Goal: Task Accomplishment & Management: Manage account settings

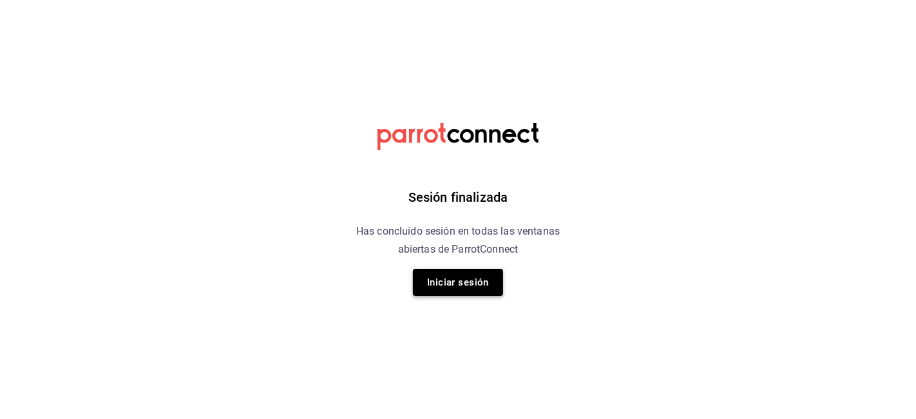
click at [459, 281] on button "Iniciar sesión" at bounding box center [458, 282] width 90 height 27
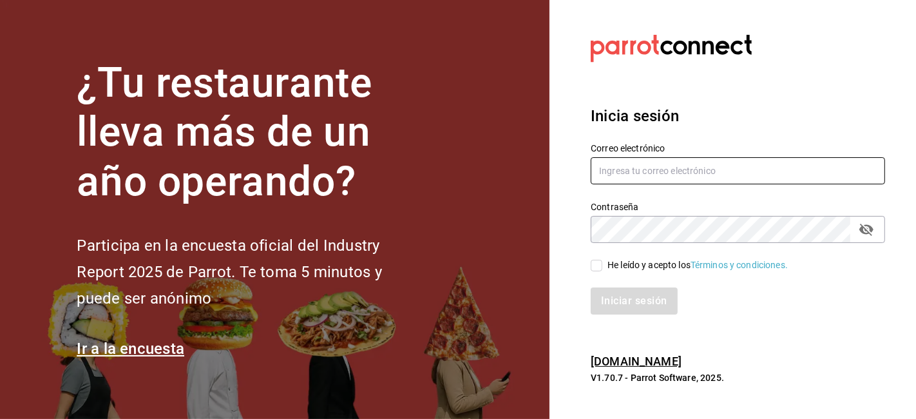
type input "[EMAIL_ADDRESS][DOMAIN_NAME]"
click at [599, 267] on input "He leído y acepto los Términos y condiciones." at bounding box center [597, 266] width 12 height 12
checkbox input "true"
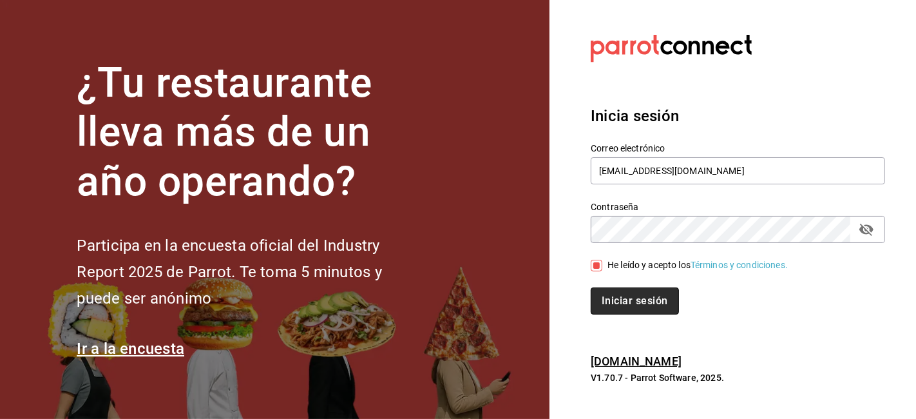
click at [622, 294] on button "Iniciar sesión" at bounding box center [635, 300] width 88 height 27
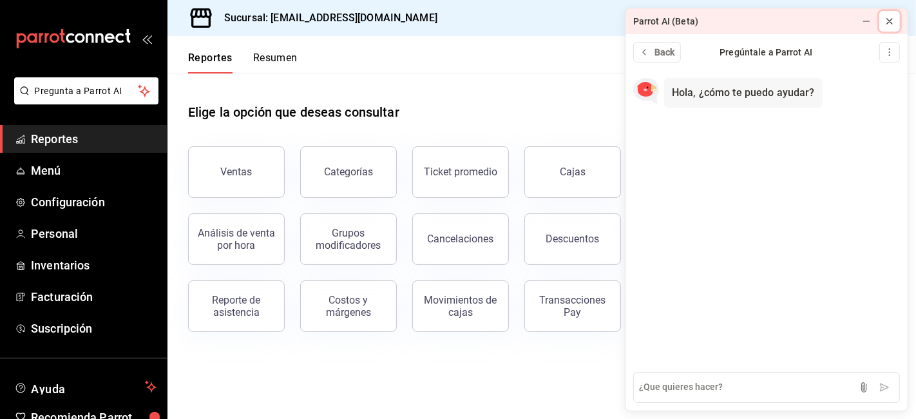
click at [891, 23] on icon at bounding box center [889, 21] width 5 height 5
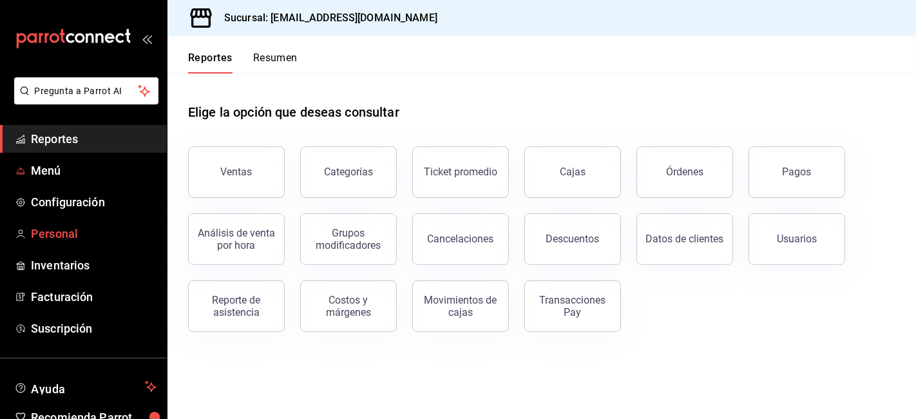
click at [48, 219] on ul "Reportes Menú Configuración Personal Inventarios Facturación Suscripción" at bounding box center [83, 233] width 167 height 217
click at [52, 227] on span "Personal" at bounding box center [94, 233] width 126 height 17
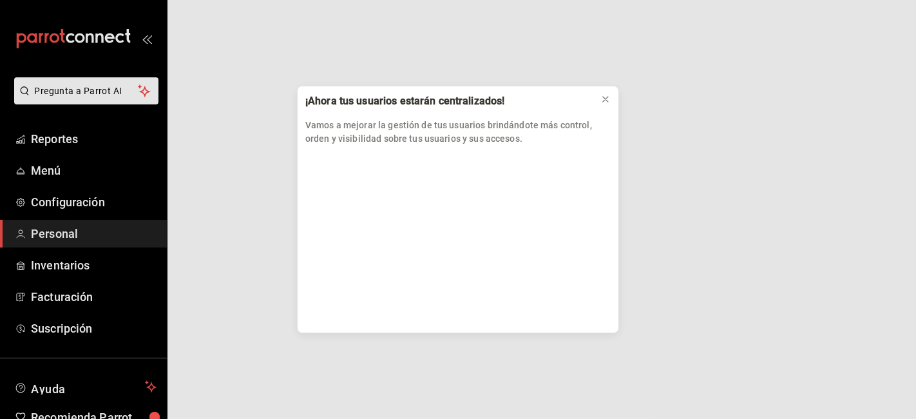
click at [65, 233] on div "¡Ahora tus usuarios estarán centralizados! Vamos a mejorar la gestión de tus us…" at bounding box center [458, 209] width 916 height 419
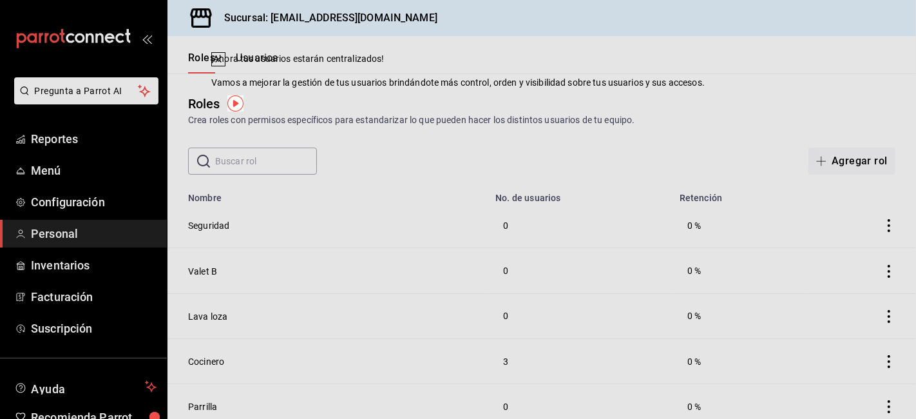
click at [254, 61] on button "Usuarios" at bounding box center [257, 63] width 43 height 22
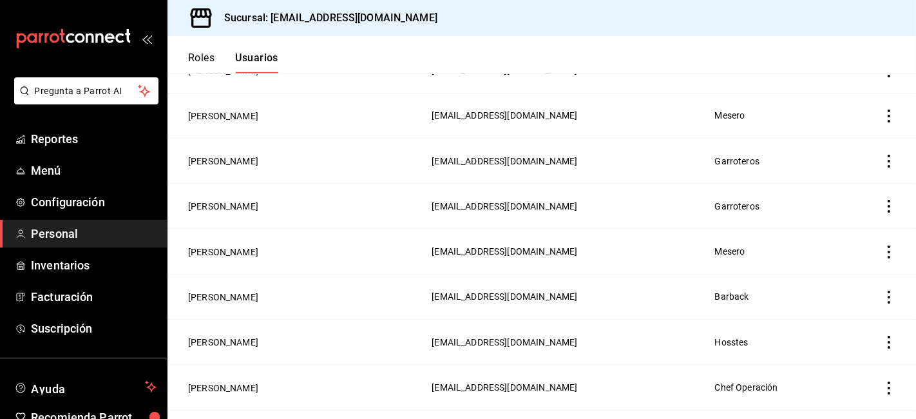
scroll to position [654, 0]
click at [245, 248] on button "[PERSON_NAME]" at bounding box center [223, 251] width 70 height 13
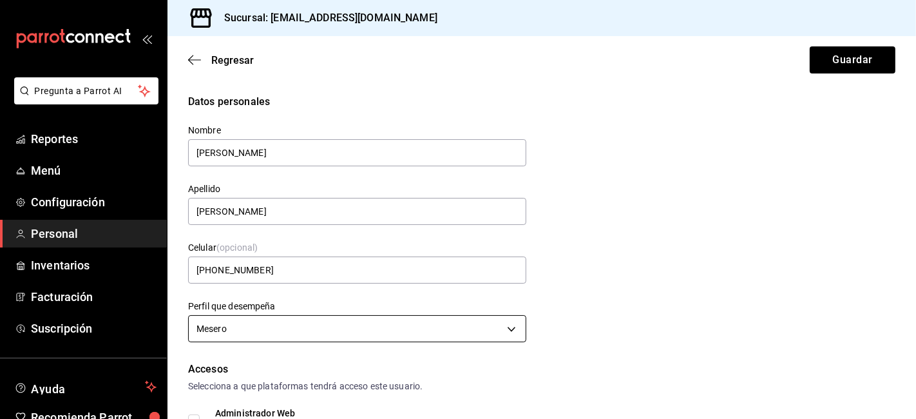
scroll to position [1, 0]
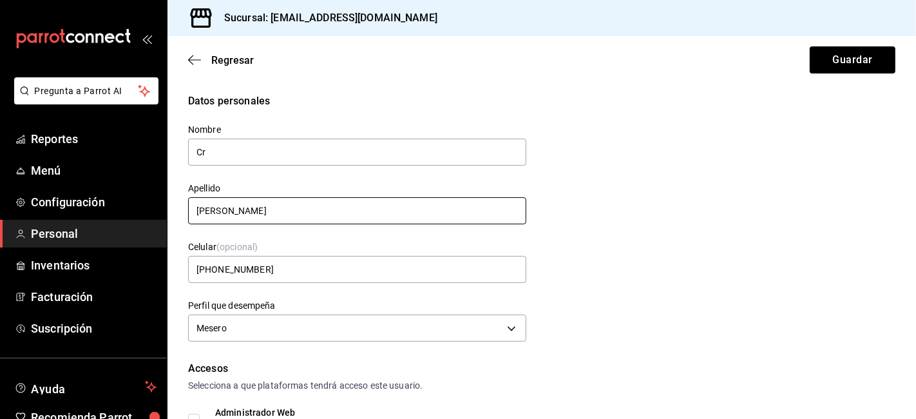
type input "C"
type input "[PERSON_NAME]"
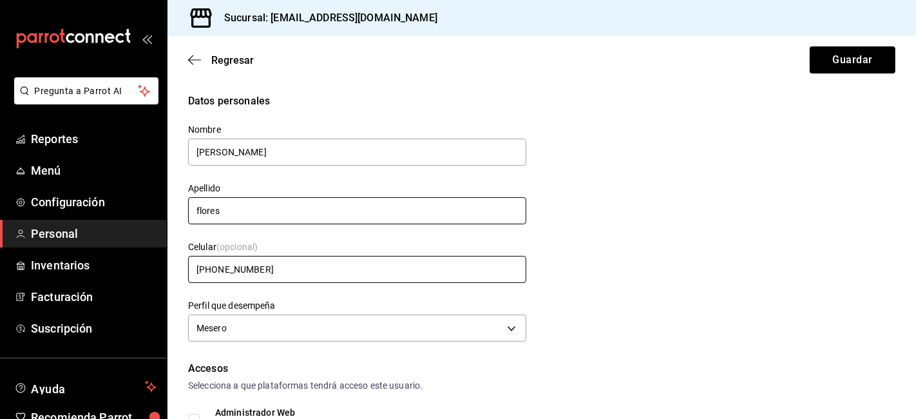
type input "Flores"
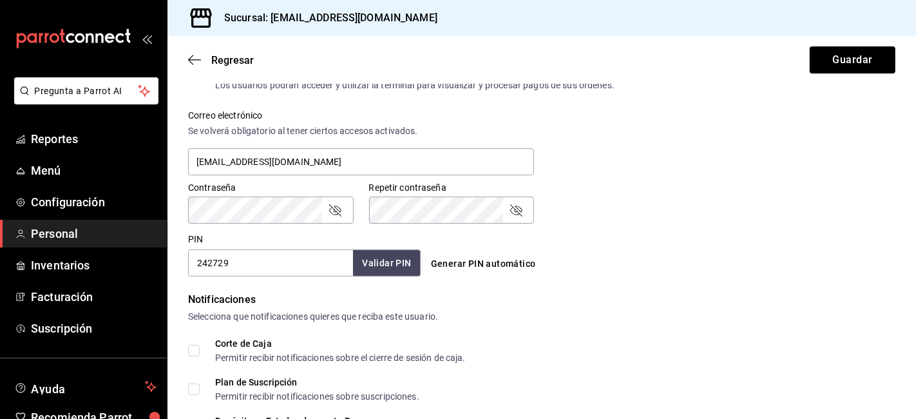
scroll to position [459, 0]
click at [234, 260] on div "Accesos Selecciona a que plataformas tendrá acceso este usuario. Administrador …" at bounding box center [541, 89] width 707 height 373
click at [232, 260] on input "242729" at bounding box center [270, 262] width 165 height 27
type input "2427"
click at [385, 267] on button "Validar PIN" at bounding box center [386, 263] width 68 height 28
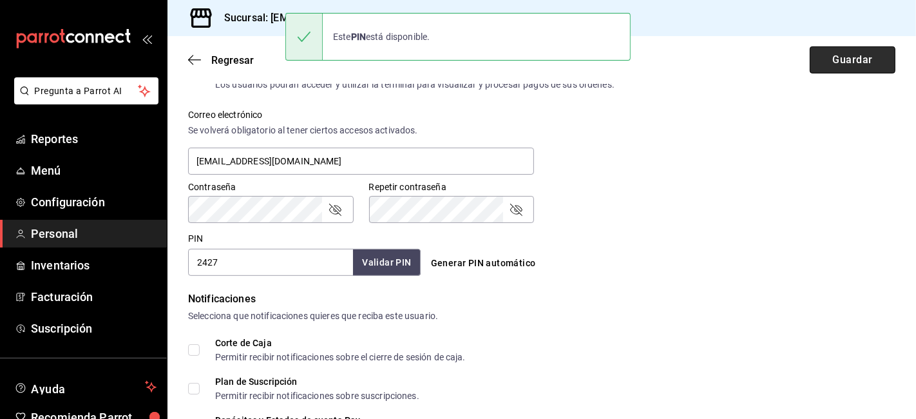
click at [812, 68] on button "Guardar" at bounding box center [853, 59] width 86 height 27
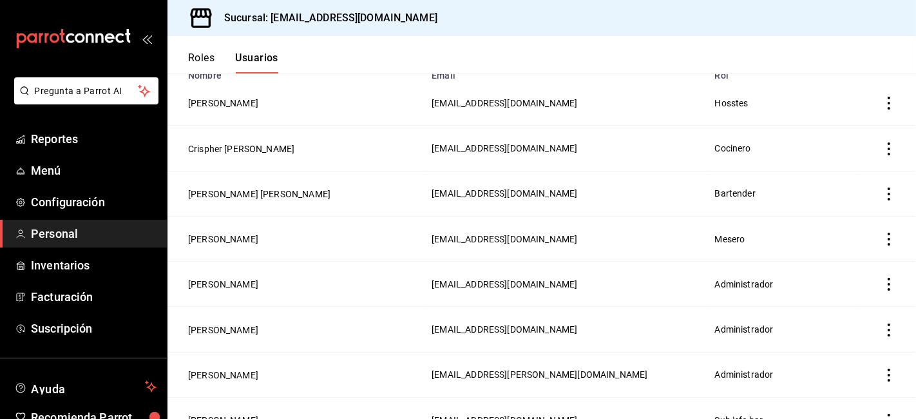
scroll to position [128, 0]
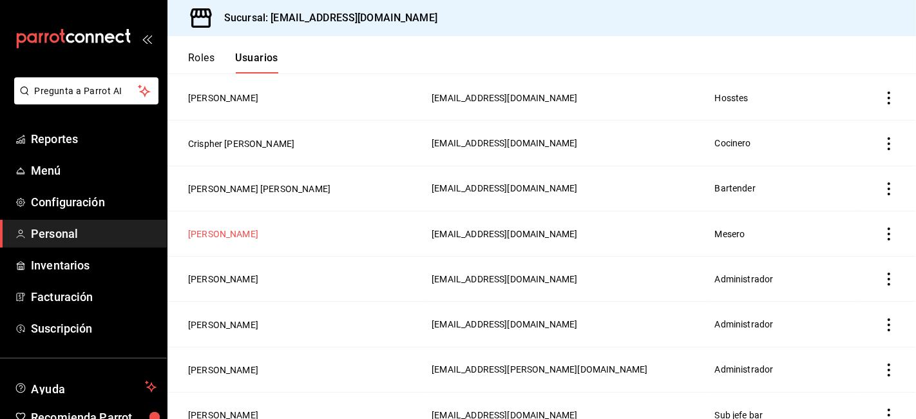
click at [218, 233] on button "[PERSON_NAME]" at bounding box center [223, 233] width 70 height 13
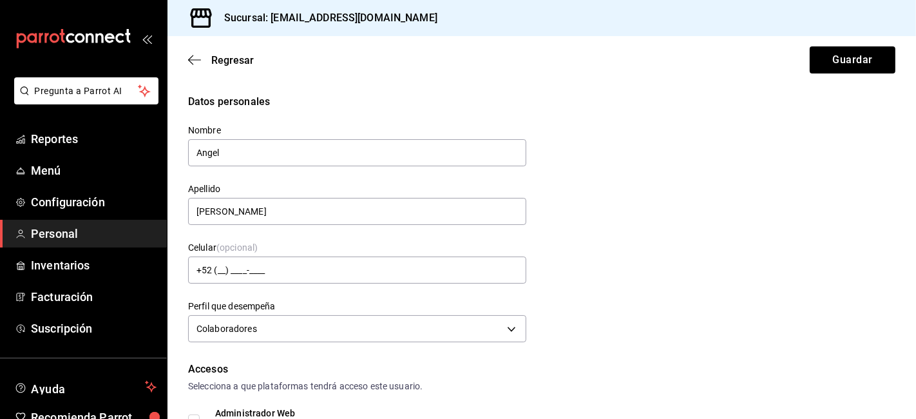
scroll to position [9, 0]
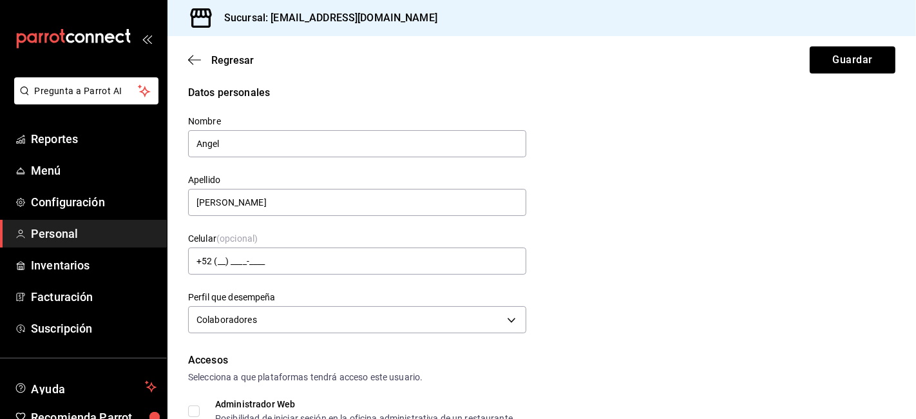
click at [218, 234] on span "(opcional)" at bounding box center [236, 239] width 41 height 10
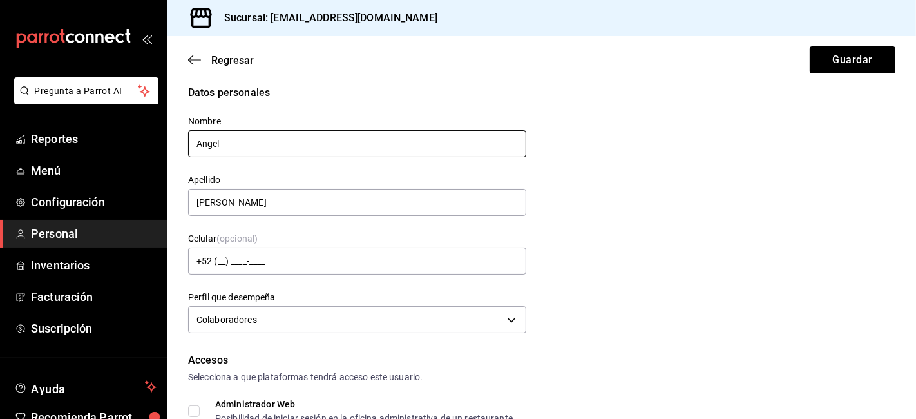
click at [236, 146] on input "Angel" at bounding box center [357, 143] width 338 height 27
type input "A"
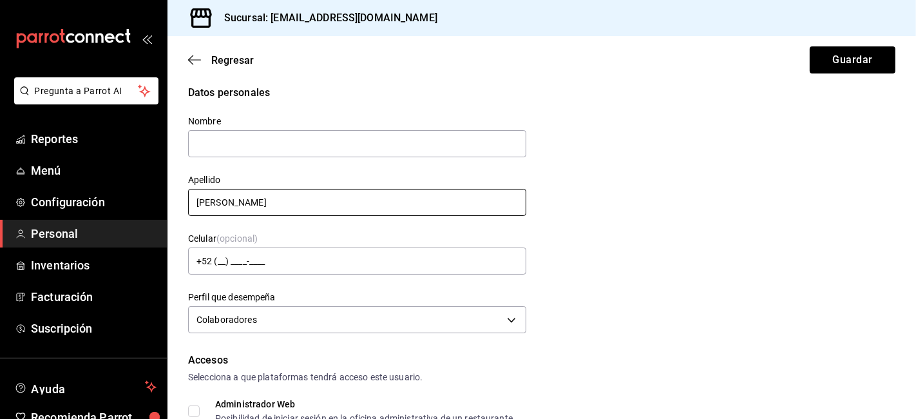
click at [219, 200] on input "[PERSON_NAME]" at bounding box center [357, 202] width 338 height 27
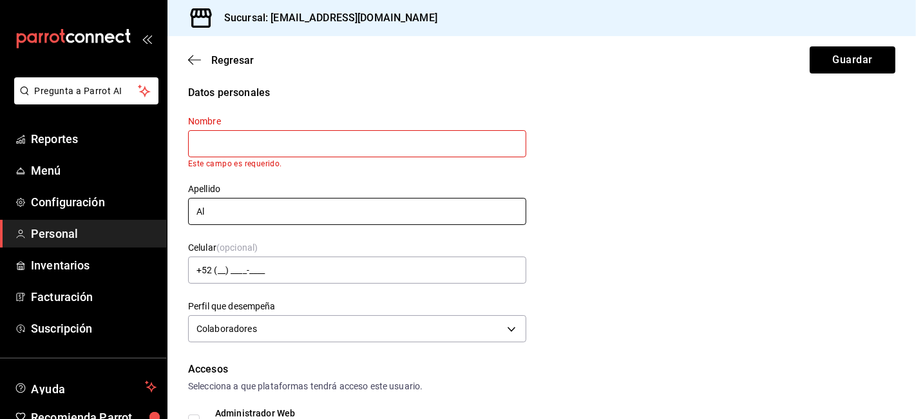
type input "A"
type input "b"
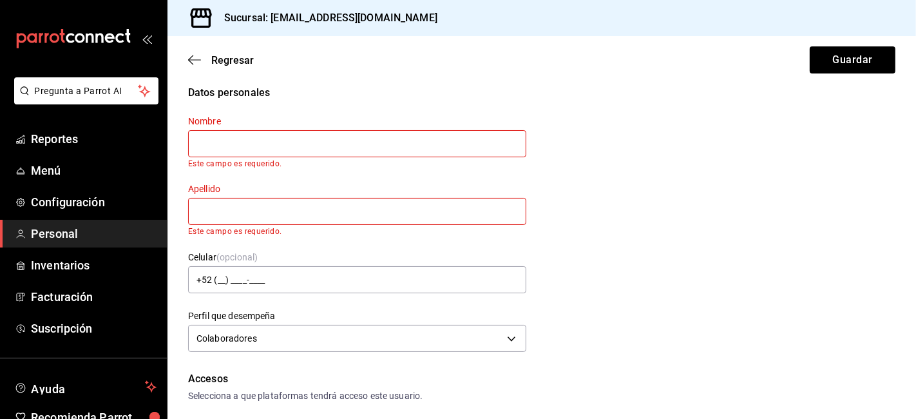
click at [247, 138] on input "text" at bounding box center [357, 143] width 338 height 27
type input "[PERSON_NAME]"
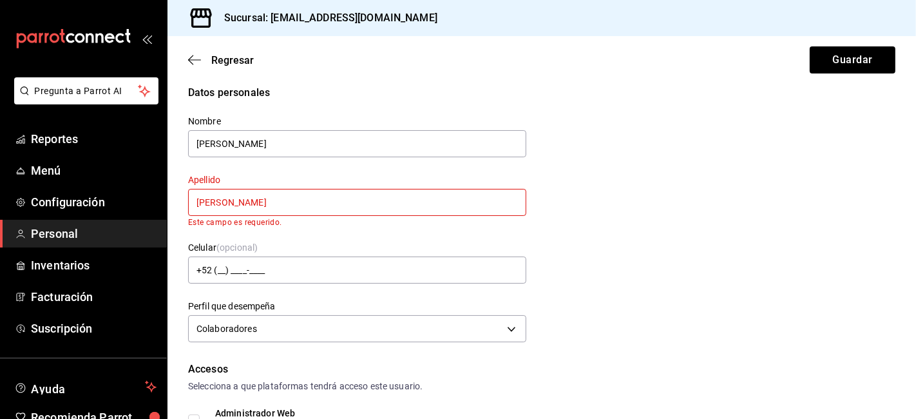
type input "[PERSON_NAME]"
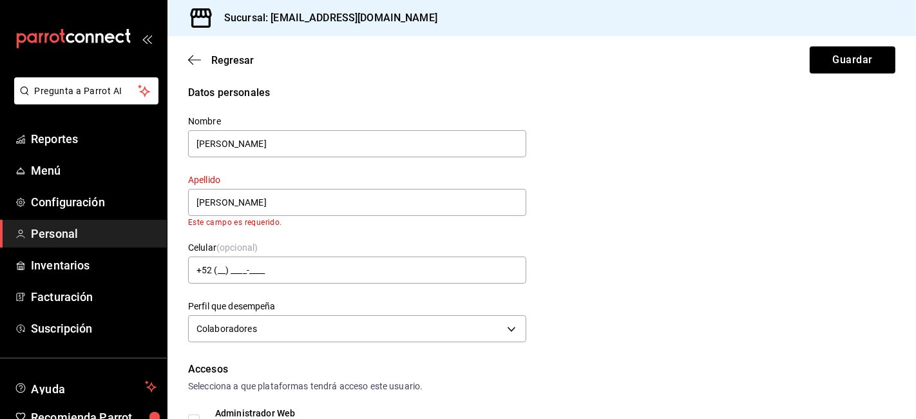
click at [585, 220] on div "Datos personales Nombre [PERSON_NAME] [PERSON_NAME] Este campo es requerido. Ce…" at bounding box center [541, 215] width 707 height 261
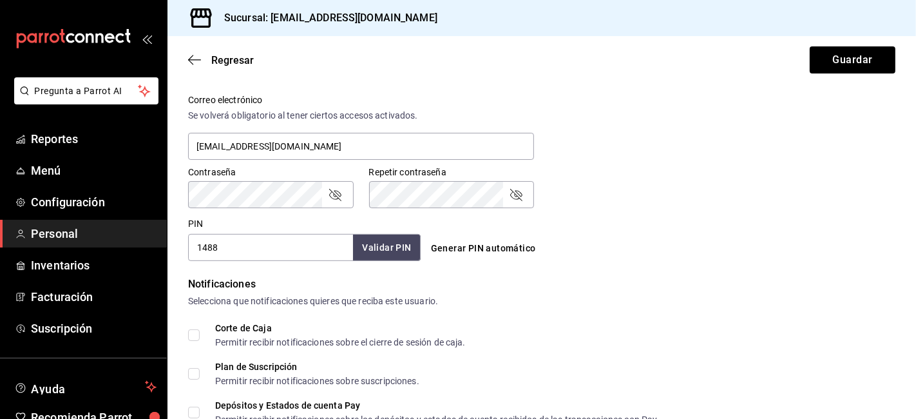
scroll to position [474, 0]
click at [853, 57] on button "Guardar" at bounding box center [853, 59] width 86 height 27
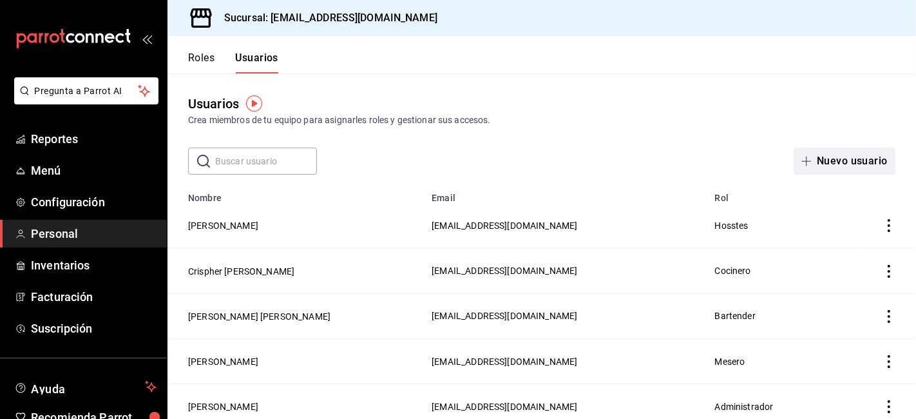
click at [851, 172] on button "Nuevo usuario" at bounding box center [845, 161] width 102 height 27
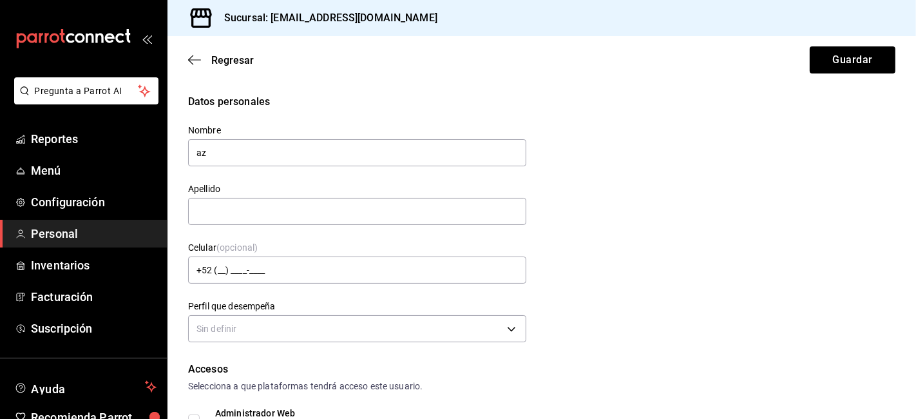
type input "a"
click at [810, 46] on button "Guardar" at bounding box center [853, 59] width 86 height 27
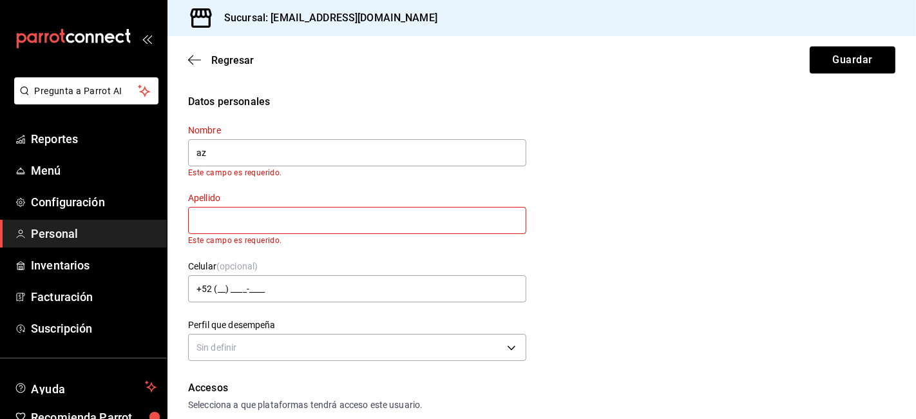
type input "a"
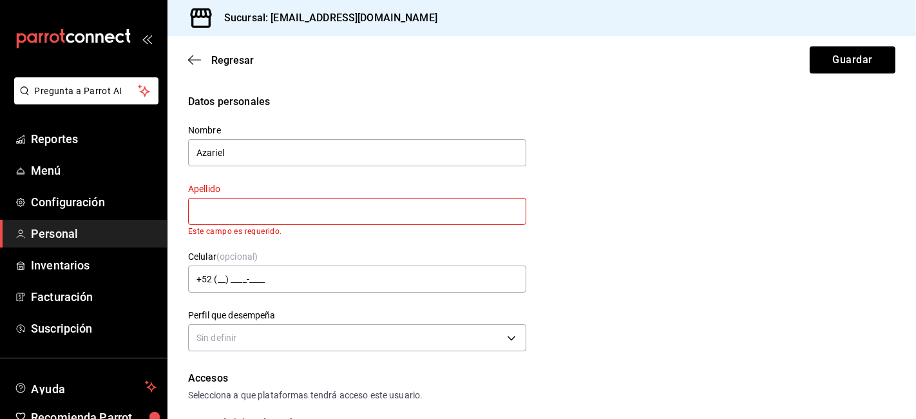
type input "Azariel"
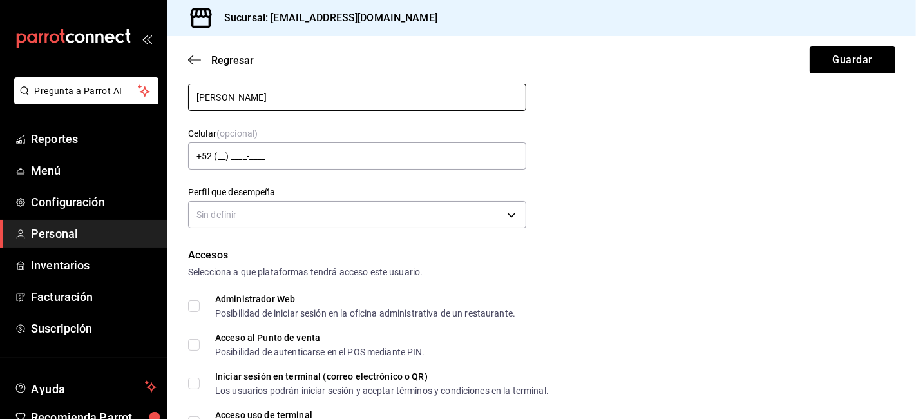
scroll to position [115, 0]
type input "[PERSON_NAME]"
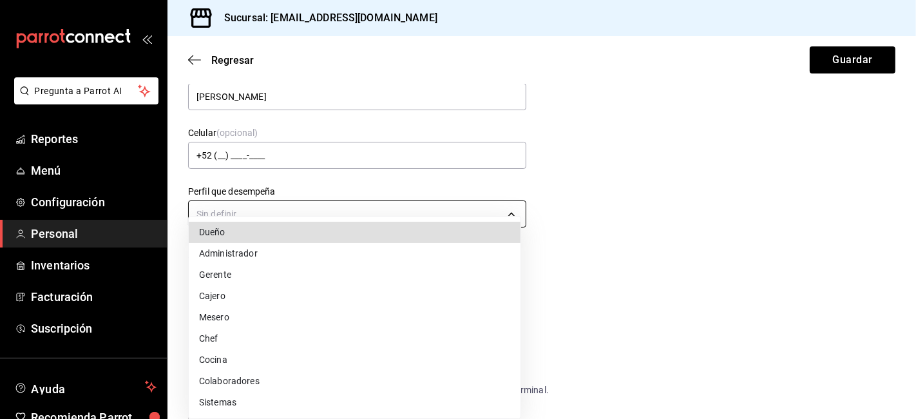
click at [475, 217] on body "Pregunta a Parrot AI Reportes Menú Configuración Personal Inventarios Facturaci…" at bounding box center [458, 209] width 916 height 419
click at [234, 381] on li "Colaboradores" at bounding box center [355, 380] width 332 height 21
type input "STAFF"
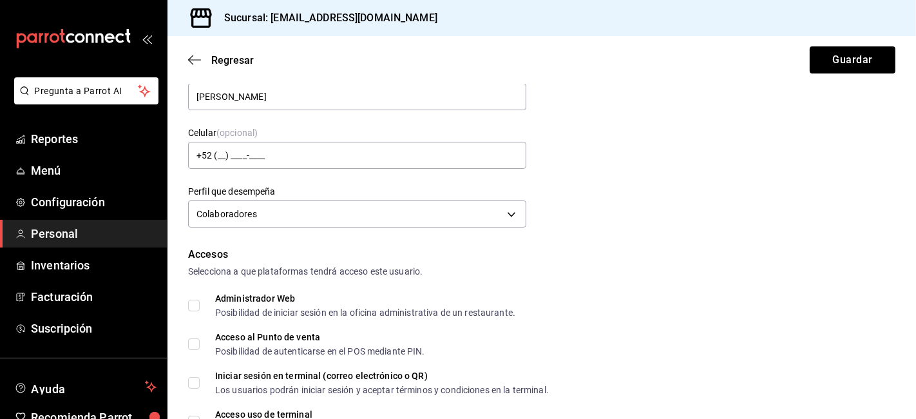
click at [192, 343] on input "Acceso al Punto de venta Posibilidad de autenticarse en el POS mediante PIN." at bounding box center [194, 344] width 12 height 12
checkbox input "true"
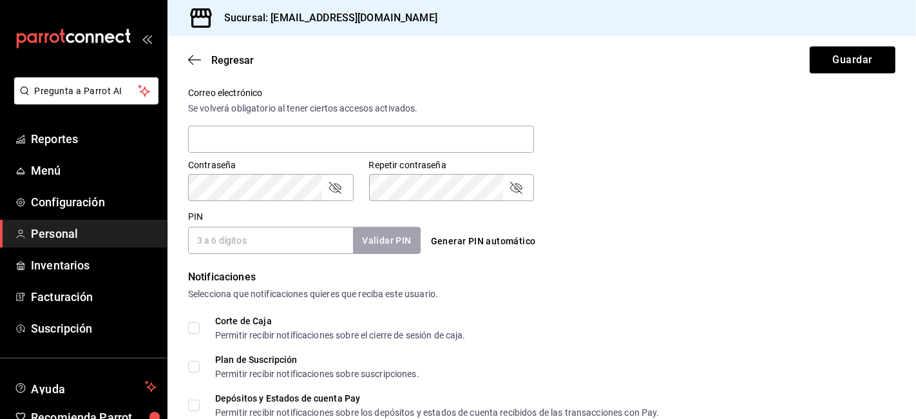
scroll to position [482, 0]
click at [311, 237] on input "PIN" at bounding box center [270, 238] width 165 height 27
type input "2106"
click at [410, 237] on button "Validar PIN" at bounding box center [386, 239] width 68 height 28
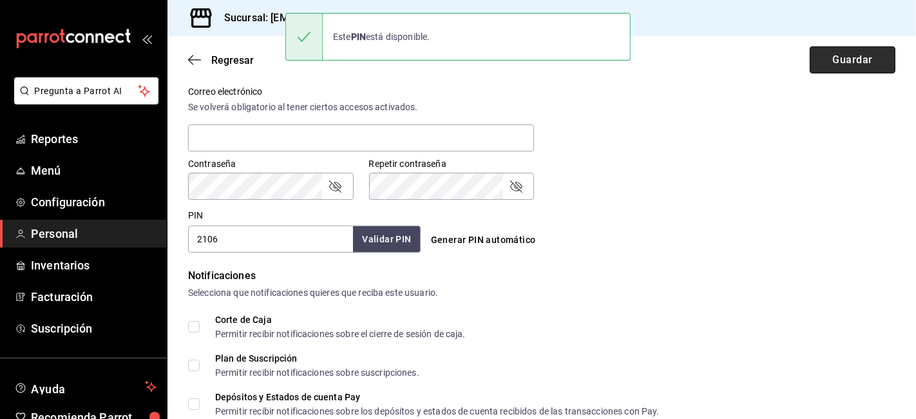
click at [828, 62] on button "Guardar" at bounding box center [853, 59] width 86 height 27
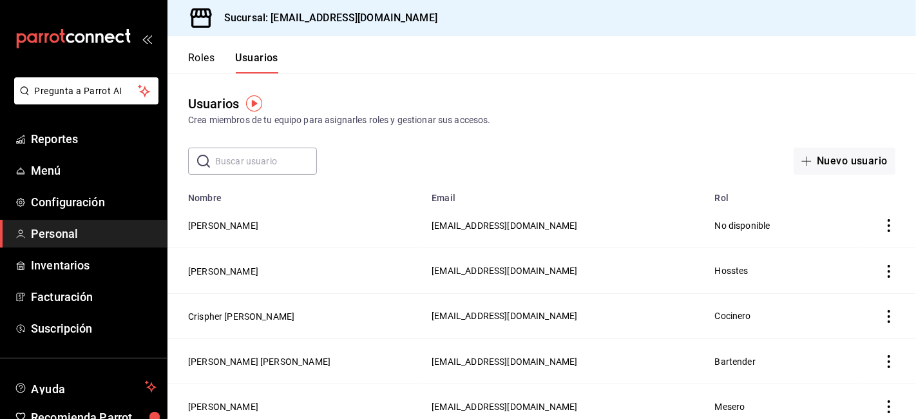
click at [847, 171] on button "Nuevo usuario" at bounding box center [845, 161] width 102 height 27
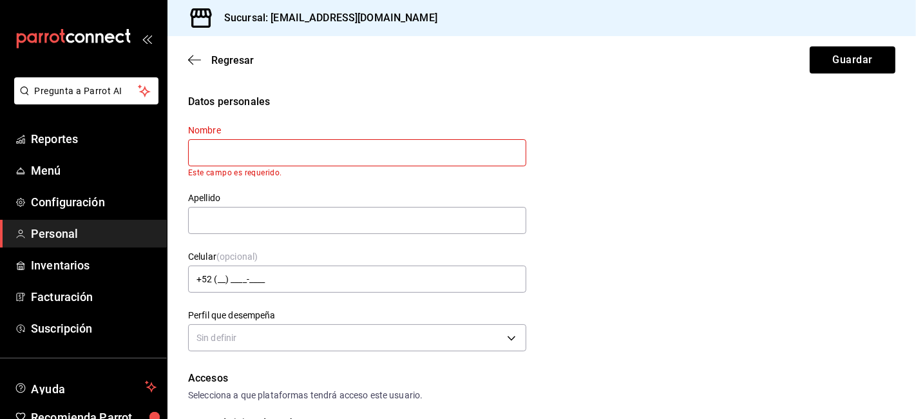
click at [810, 162] on div "Datos personales Nombre Este campo es requerido. Apellido Celular (opcional) +5…" at bounding box center [541, 224] width 707 height 261
click at [282, 150] on input "text" at bounding box center [357, 152] width 338 height 27
type input "Monserrat"
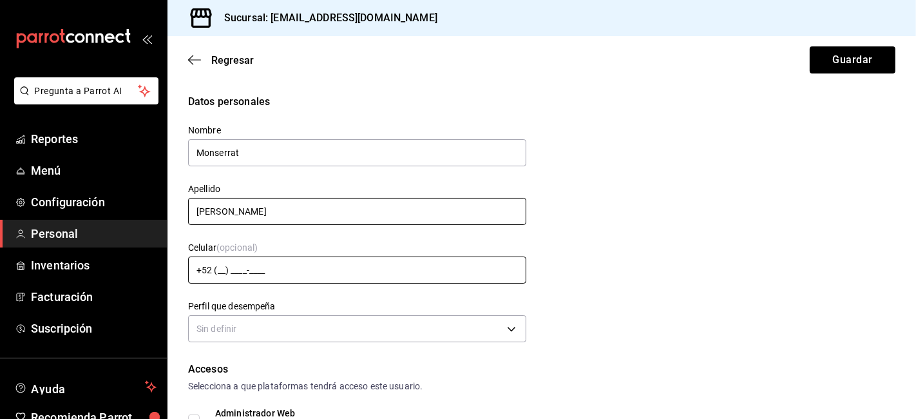
scroll to position [187, 0]
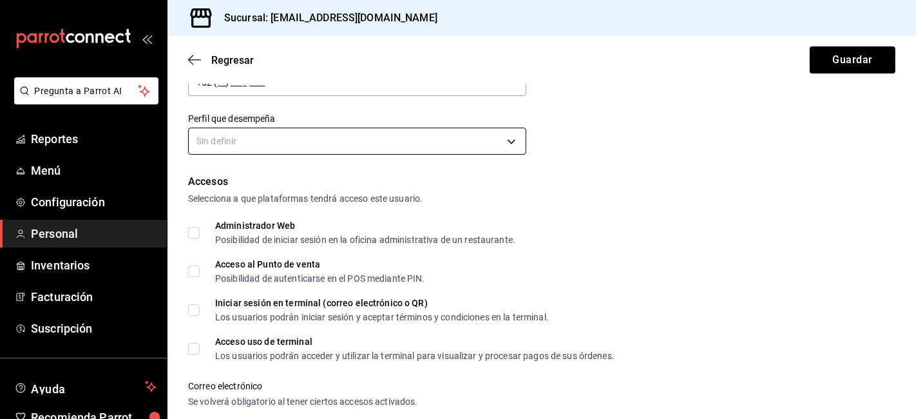
type input "[PERSON_NAME]"
click at [213, 131] on body "Pregunta a Parrot AI Reportes Menú Configuración Personal Inventarios Facturaci…" at bounding box center [458, 209] width 916 height 419
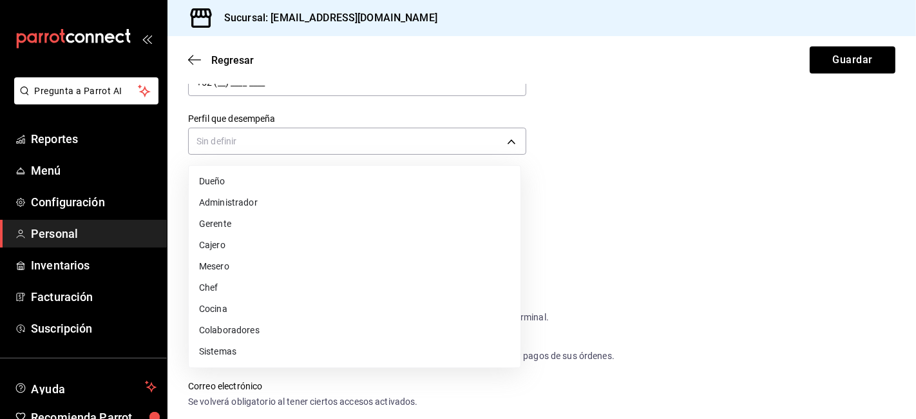
click at [243, 333] on li "Colaboradores" at bounding box center [355, 329] width 332 height 21
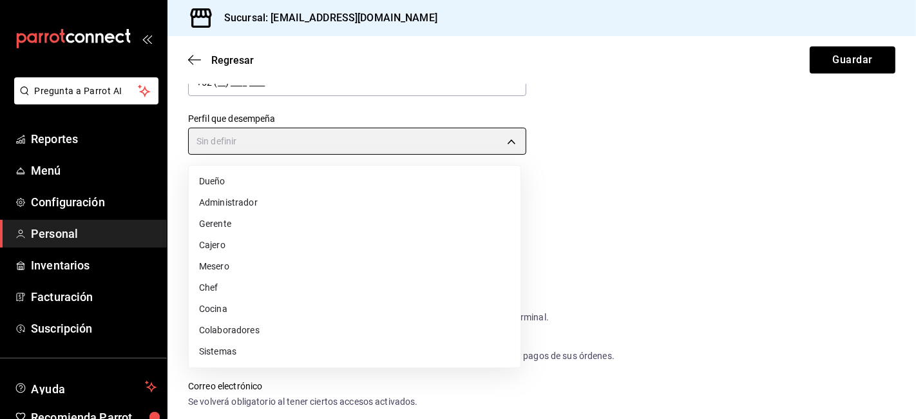
type input "STAFF"
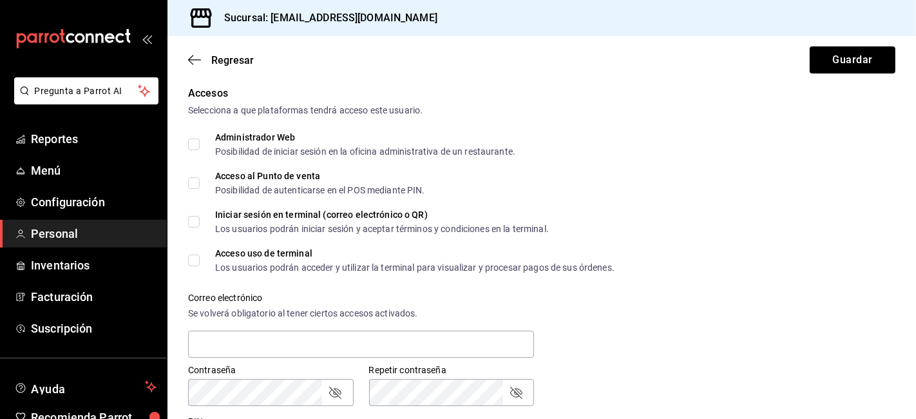
scroll to position [280, 0]
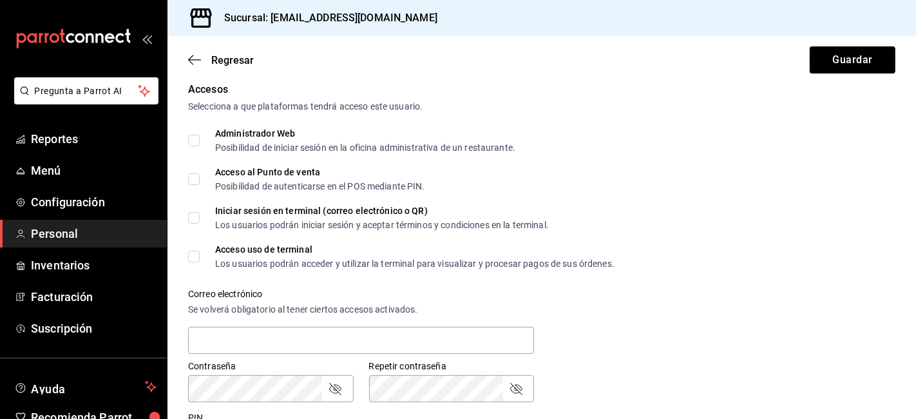
click at [196, 181] on input "Acceso al Punto de venta Posibilidad de autenticarse en el POS mediante PIN." at bounding box center [194, 179] width 12 height 12
checkbox input "true"
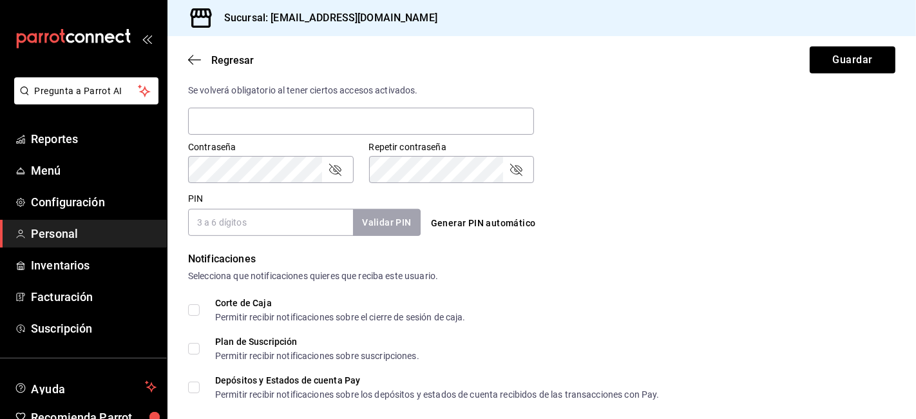
scroll to position [498, 0]
click at [233, 220] on input "PIN" at bounding box center [270, 222] width 165 height 27
type input "0808"
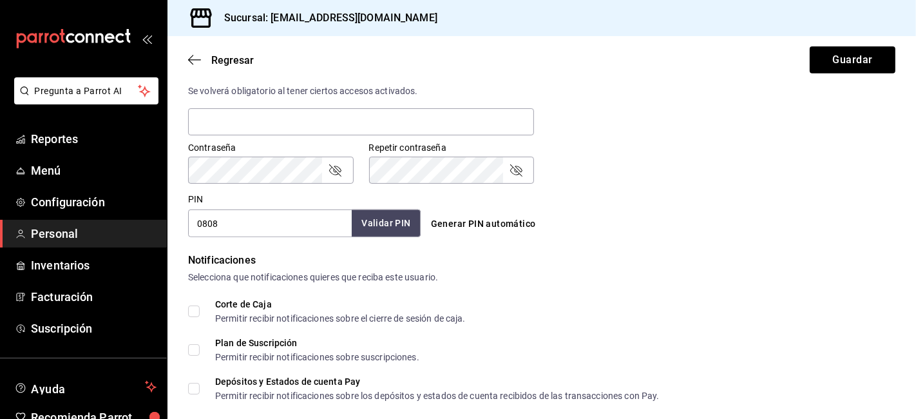
click at [379, 220] on button "Validar PIN" at bounding box center [386, 223] width 68 height 28
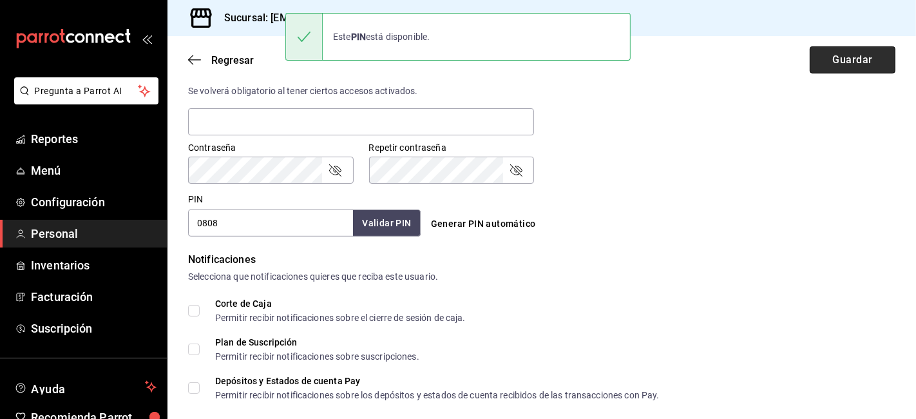
click at [852, 54] on button "Guardar" at bounding box center [853, 59] width 86 height 27
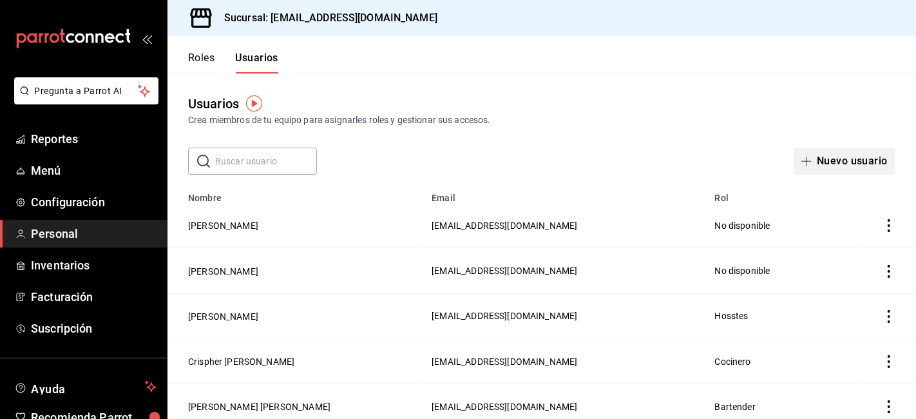
click at [812, 153] on button "Nuevo usuario" at bounding box center [845, 161] width 102 height 27
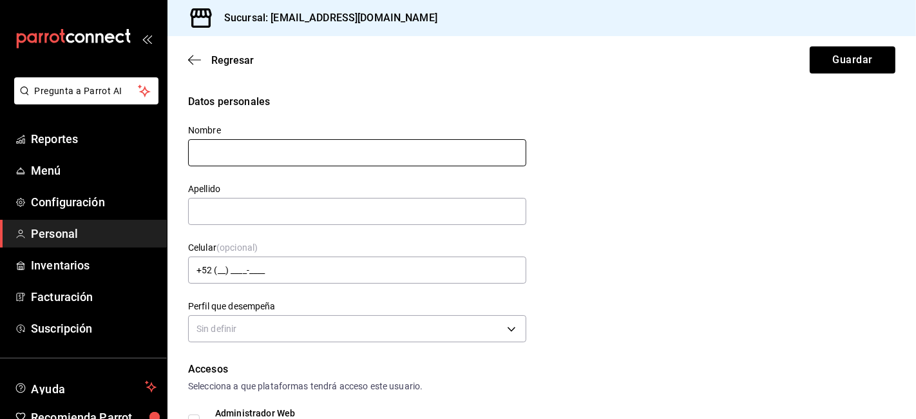
click at [233, 153] on input "text" at bounding box center [357, 152] width 338 height 27
type input "[PERSON_NAME]"
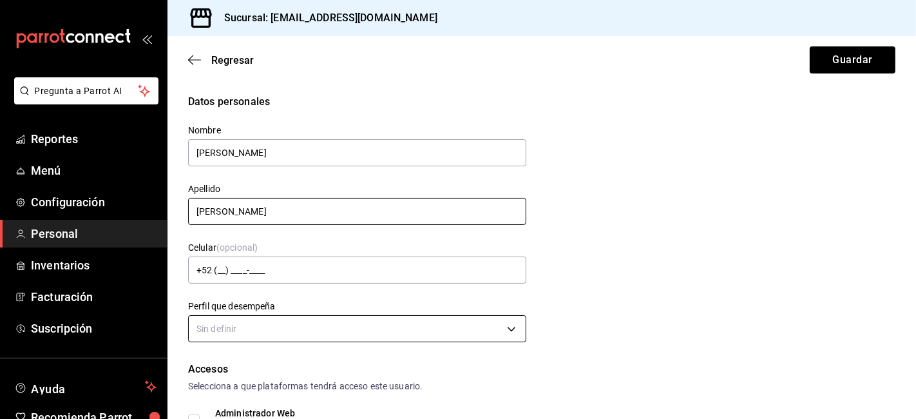
type input "[PERSON_NAME]"
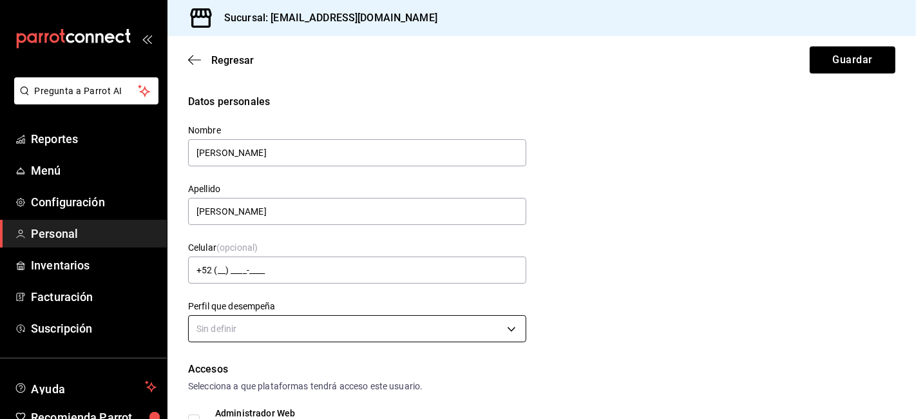
click at [287, 326] on body "Pregunta a Parrot AI Reportes Menú Configuración Personal Inventarios Facturaci…" at bounding box center [458, 209] width 916 height 419
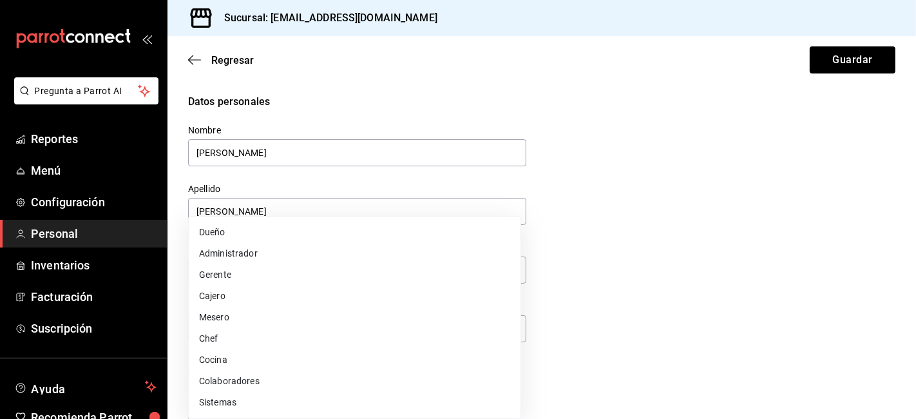
click at [253, 380] on li "Colaboradores" at bounding box center [355, 380] width 332 height 21
type input "STAFF"
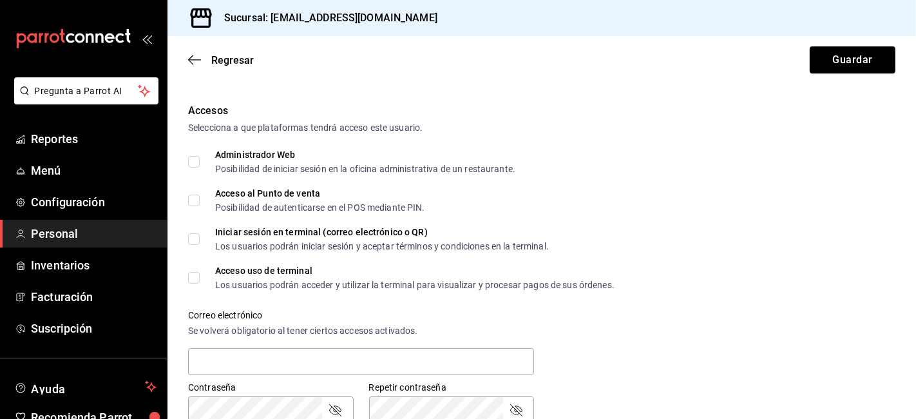
scroll to position [259, 0]
click at [194, 197] on input "Acceso al Punto de venta Posibilidad de autenticarse en el POS mediante PIN." at bounding box center [194, 200] width 12 height 12
checkbox input "true"
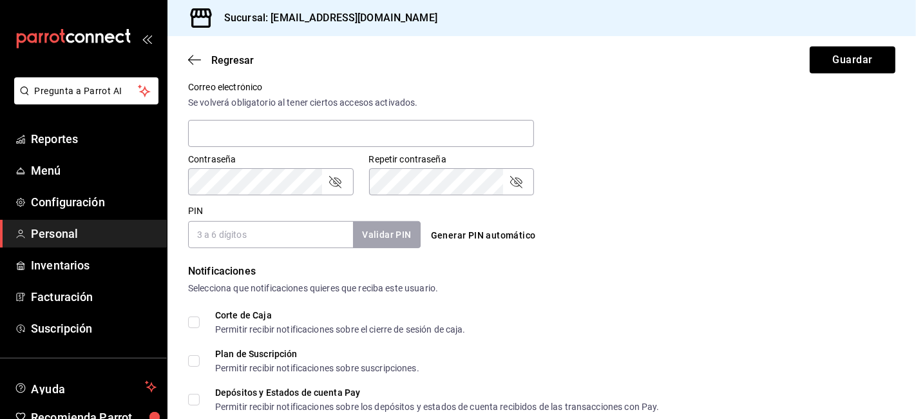
scroll to position [487, 0]
click at [260, 194] on div "Accesos Selecciona a que plataformas tendrá acceso este usuario. Administrador …" at bounding box center [541, 60] width 707 height 373
click at [338, 185] on icon "passwordField" at bounding box center [334, 180] width 15 height 15
click at [516, 181] on icon "passwordField" at bounding box center [515, 180] width 15 height 15
click at [235, 238] on input "PIN" at bounding box center [270, 233] width 165 height 27
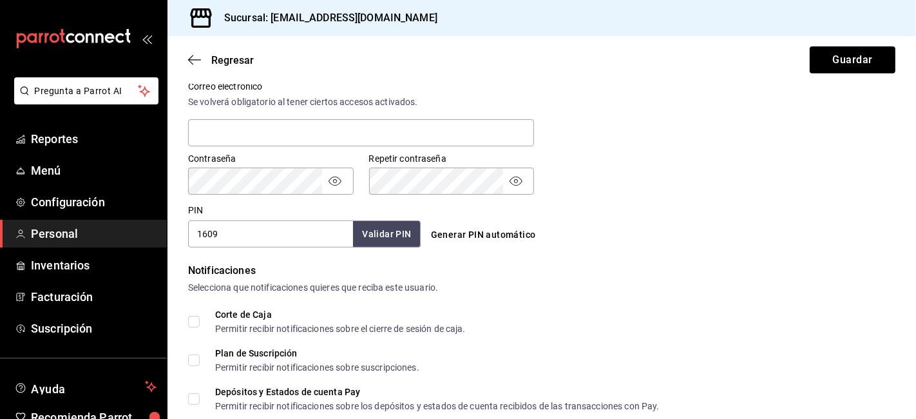
type input "1609"
click at [371, 234] on button "Validar PIN" at bounding box center [386, 234] width 68 height 28
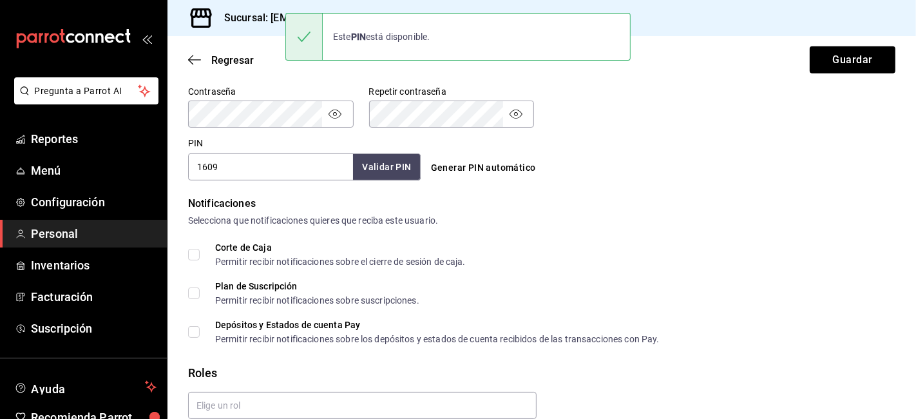
scroll to position [609, 0]
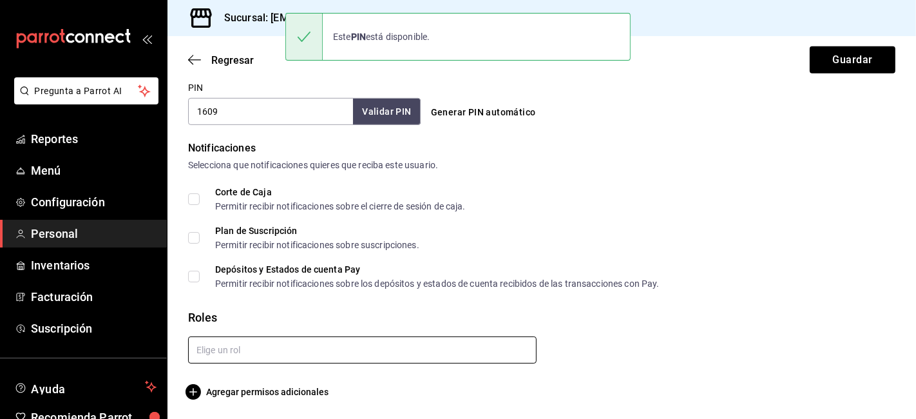
click at [304, 352] on input "text" at bounding box center [362, 349] width 348 height 27
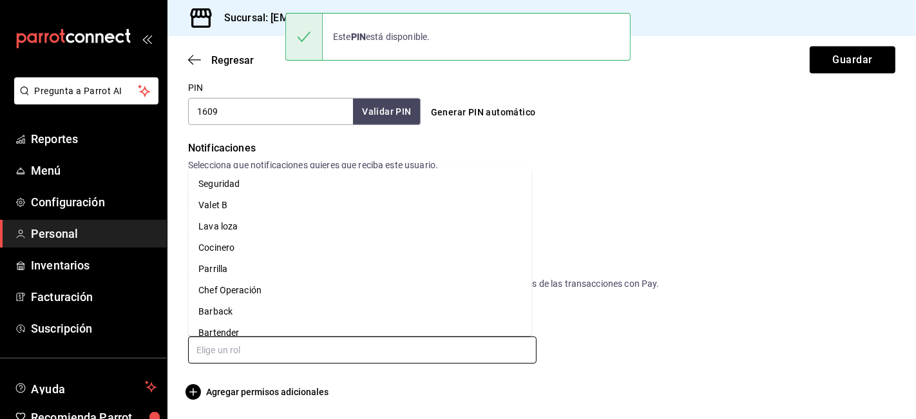
scroll to position [182, 0]
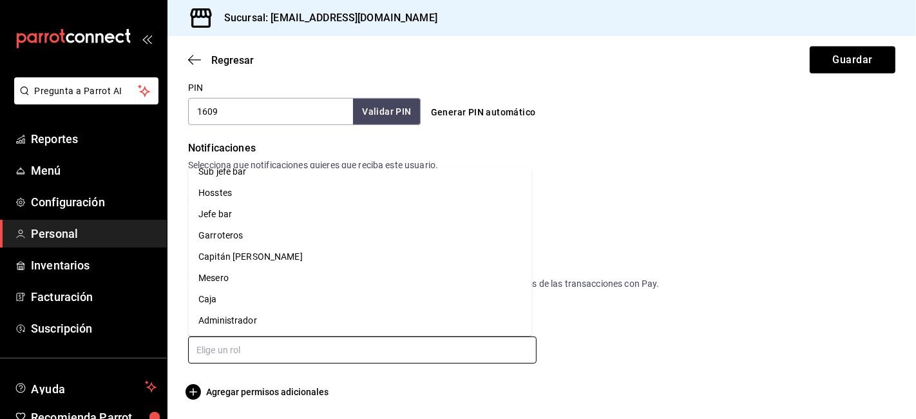
click at [211, 231] on li "Garroteros" at bounding box center [359, 235] width 343 height 21
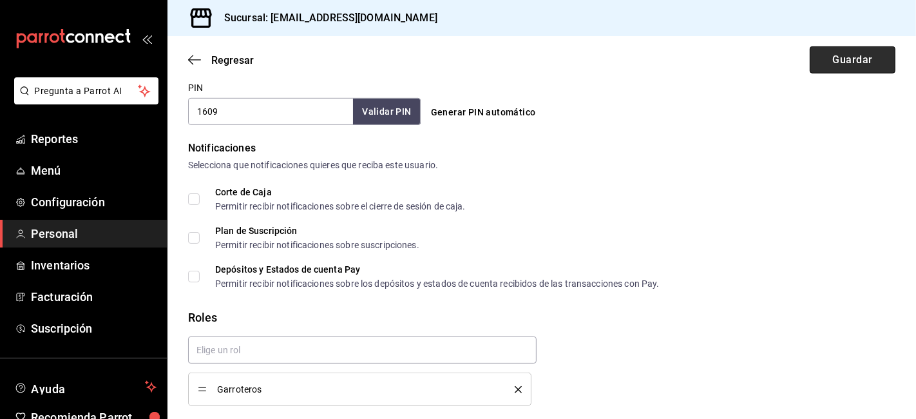
click at [814, 65] on button "Guardar" at bounding box center [853, 59] width 86 height 27
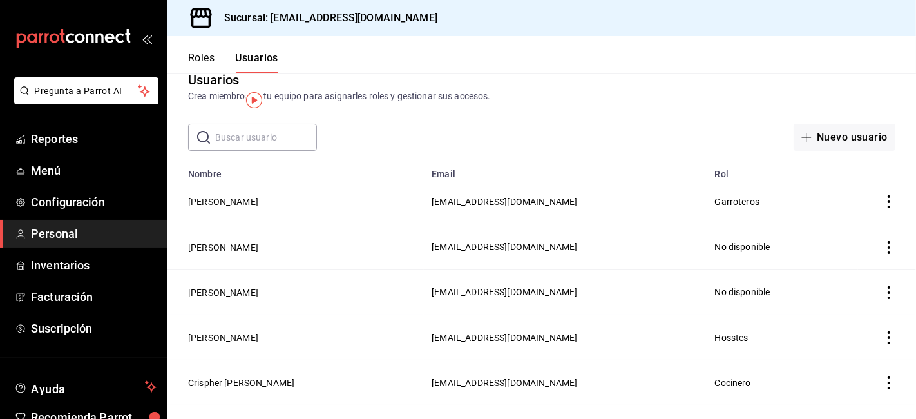
scroll to position [3, 0]
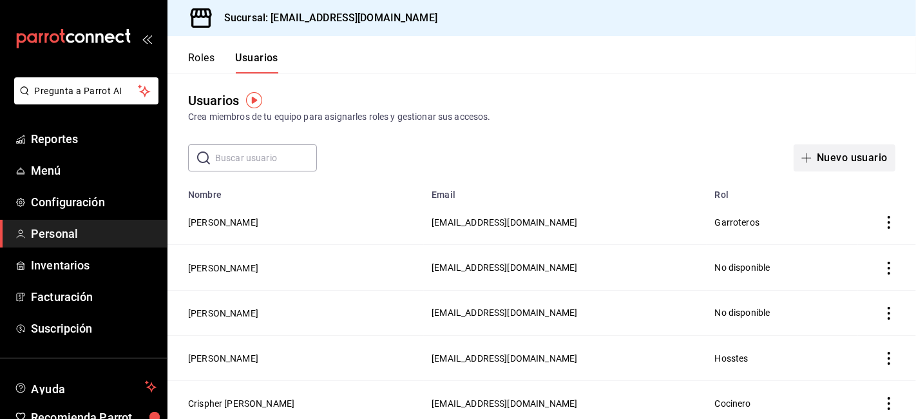
click at [841, 156] on button "Nuevo usuario" at bounding box center [845, 157] width 102 height 27
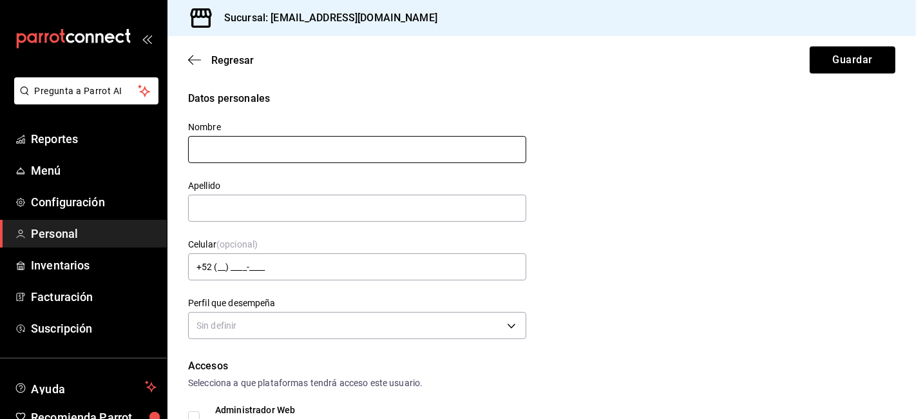
click at [318, 146] on input "text" at bounding box center [357, 149] width 338 height 27
type input "r"
click at [810, 46] on button "Guardar" at bounding box center [853, 59] width 86 height 27
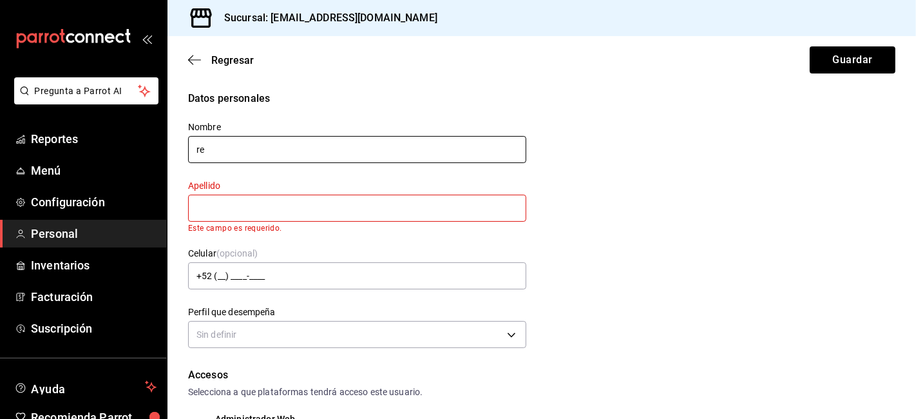
type input "r"
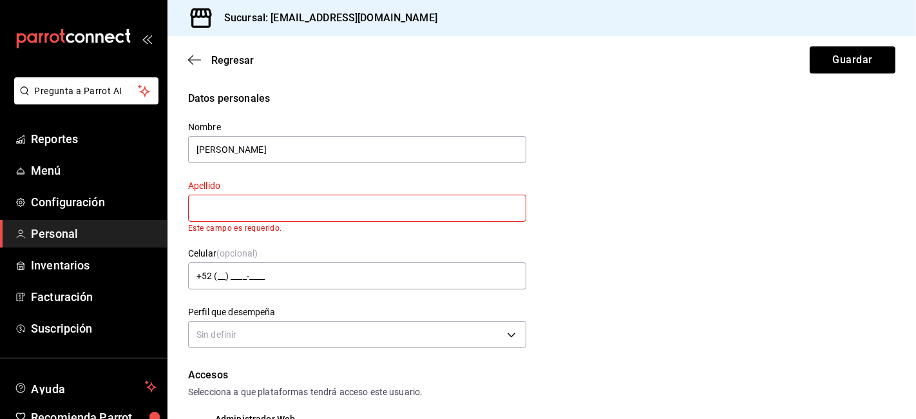
type input "[PERSON_NAME]"
click at [271, 208] on input "text" at bounding box center [357, 208] width 338 height 27
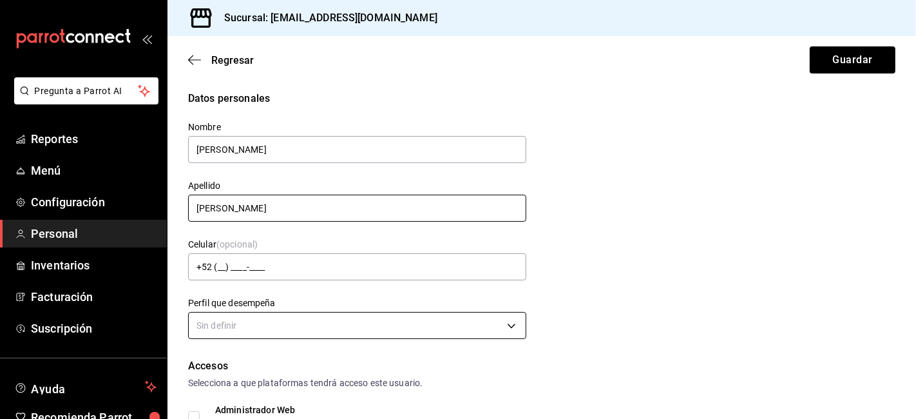
type input "[PERSON_NAME]"
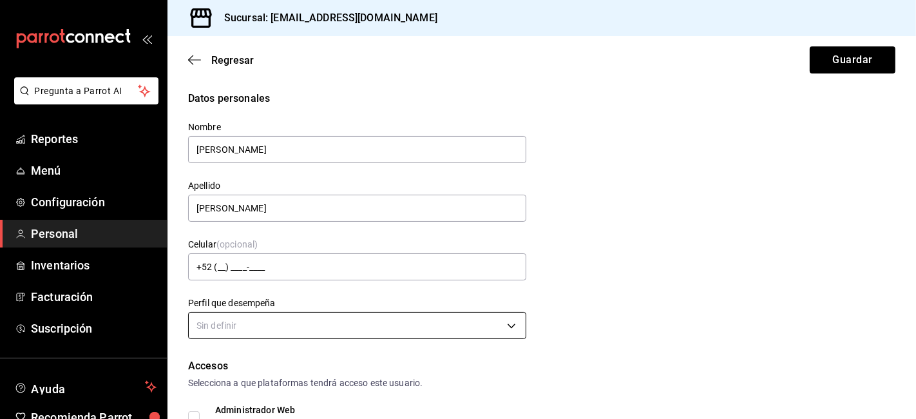
click at [251, 323] on body "Pregunta a Parrot AI Reportes Menú Configuración Personal Inventarios Facturaci…" at bounding box center [458, 209] width 916 height 419
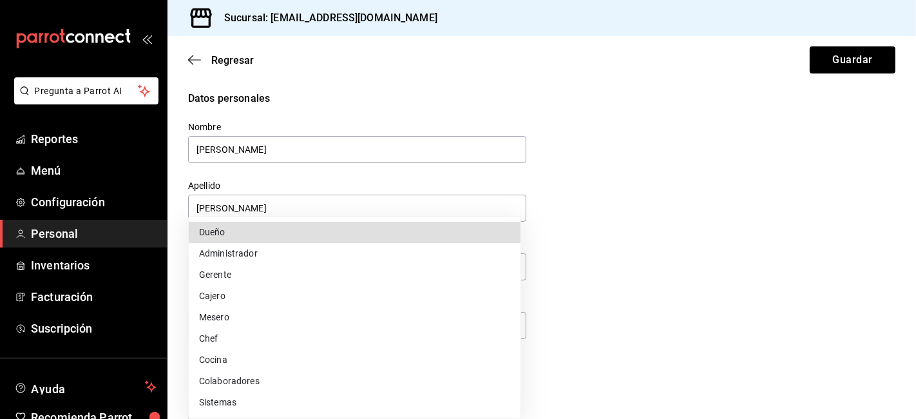
click at [235, 384] on li "Colaboradores" at bounding box center [355, 380] width 332 height 21
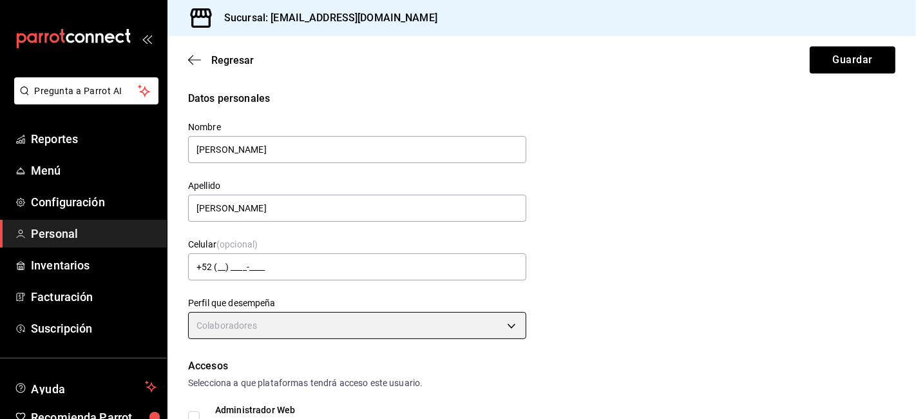
type input "STAFF"
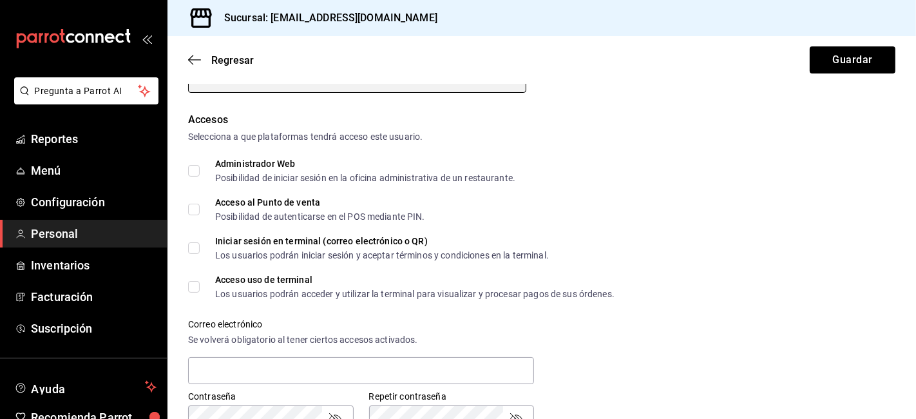
scroll to position [254, 0]
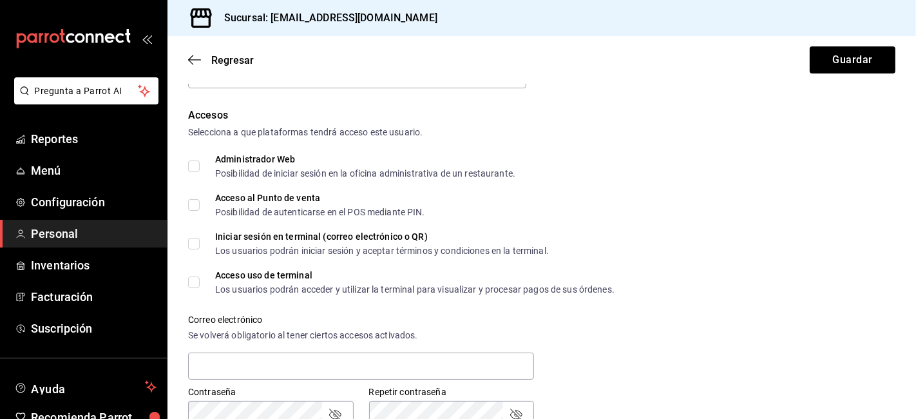
click at [188, 209] on input "Acceso al Punto de venta Posibilidad de autenticarse en el POS mediante PIN." at bounding box center [194, 205] width 12 height 12
checkbox input "true"
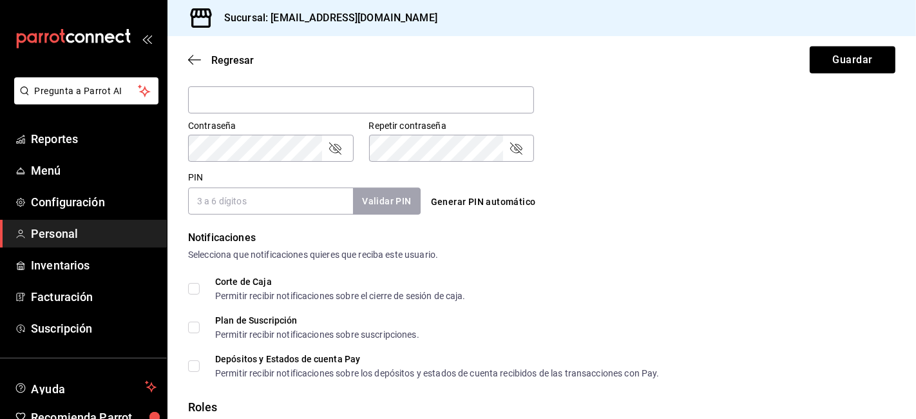
scroll to position [514, 0]
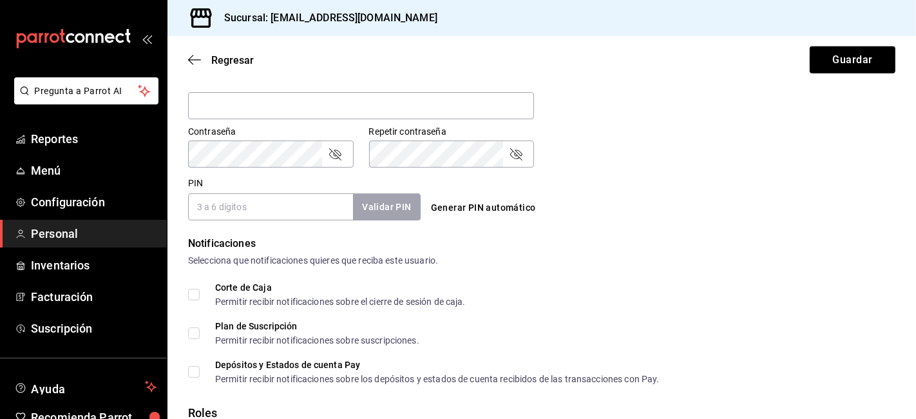
click at [336, 157] on icon "passwordField" at bounding box center [334, 153] width 15 height 15
click at [256, 204] on input "PIN" at bounding box center [270, 206] width 165 height 27
type input "1978"
click at [369, 209] on button "Validar PIN" at bounding box center [386, 207] width 68 height 28
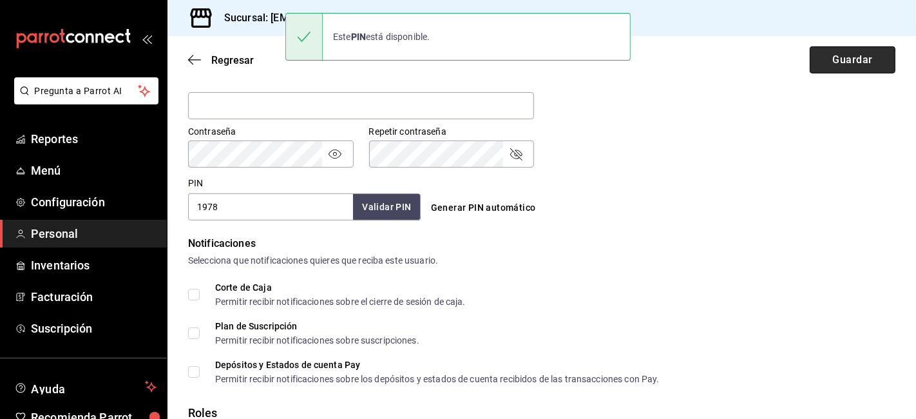
click at [830, 60] on button "Guardar" at bounding box center [853, 59] width 86 height 27
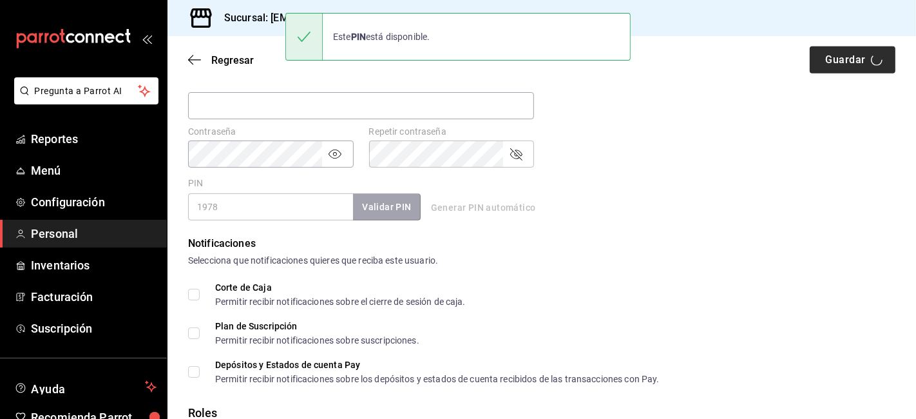
click at [830, 60] on div "Regresar Guardar" at bounding box center [541, 60] width 748 height 48
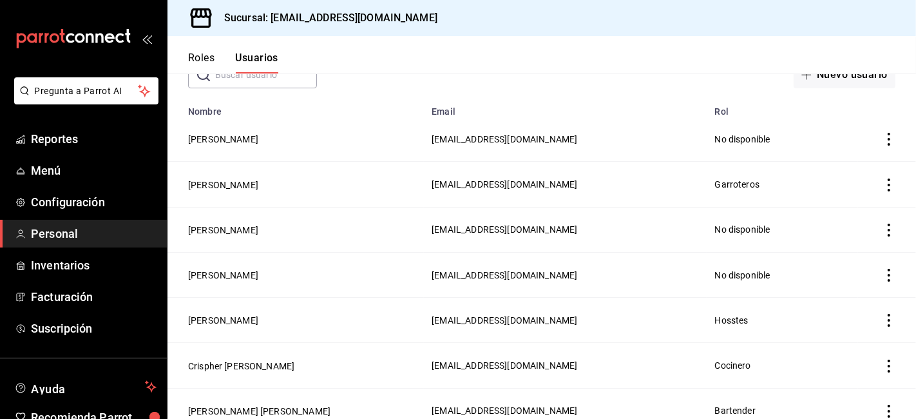
scroll to position [88, 0]
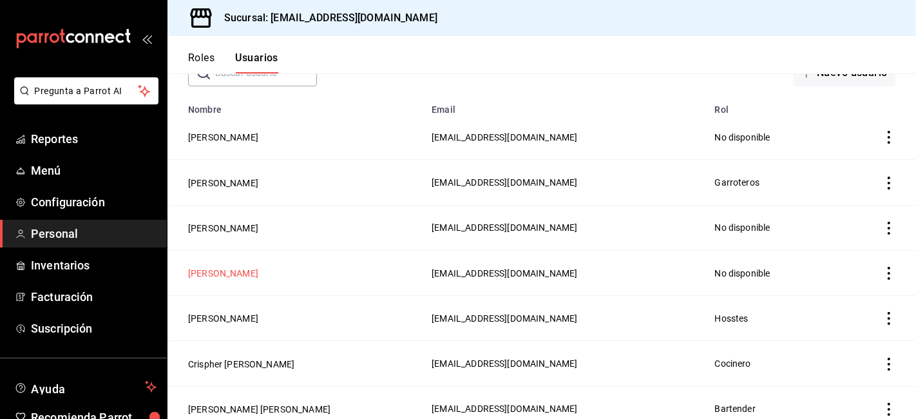
click at [233, 271] on button "[PERSON_NAME]" at bounding box center [223, 273] width 70 height 13
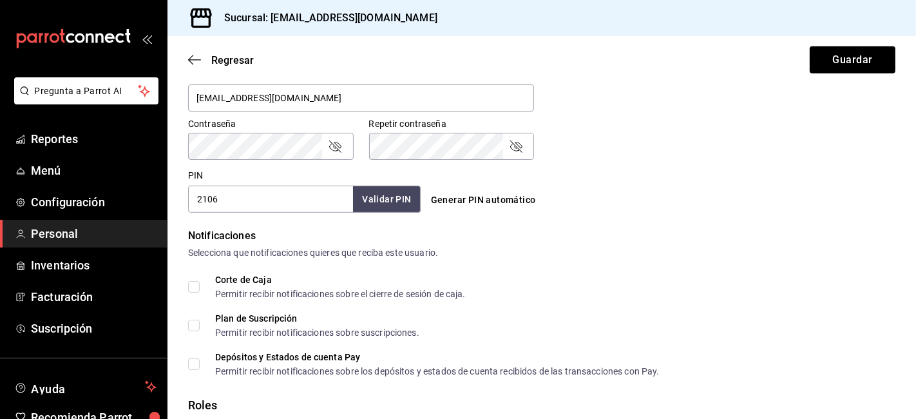
scroll to position [609, 0]
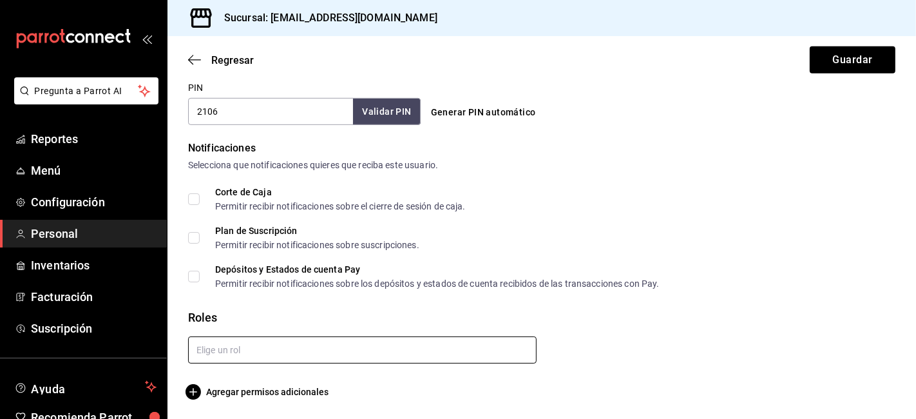
click at [405, 352] on input "text" at bounding box center [362, 349] width 348 height 27
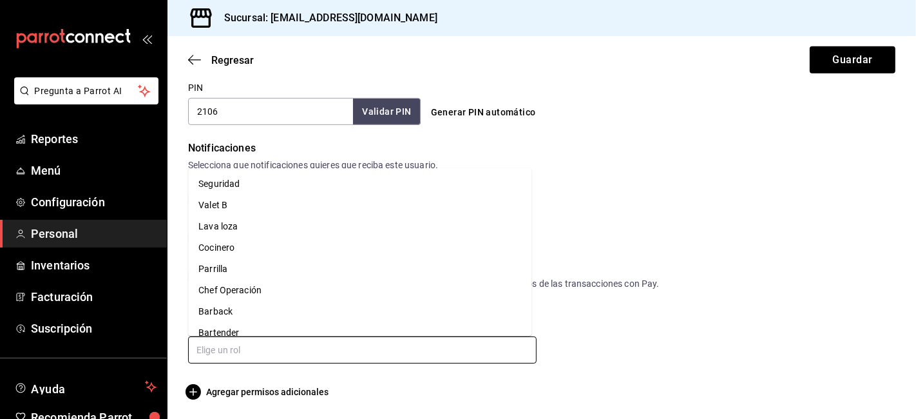
scroll to position [182, 0]
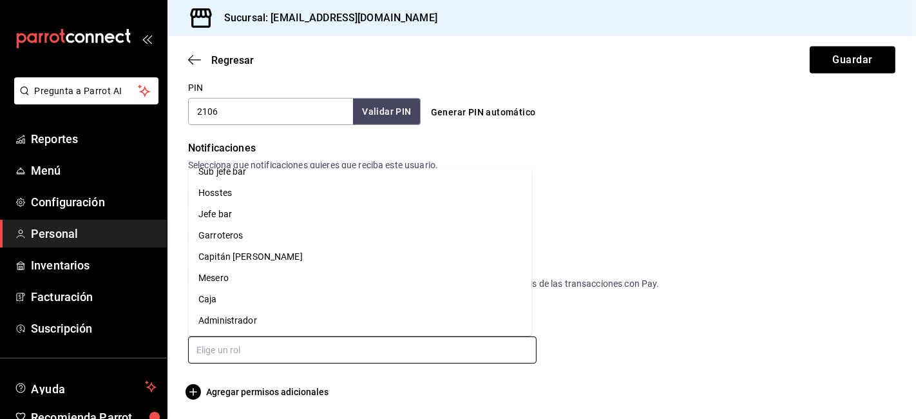
click at [217, 278] on li "Mesero" at bounding box center [359, 277] width 343 height 21
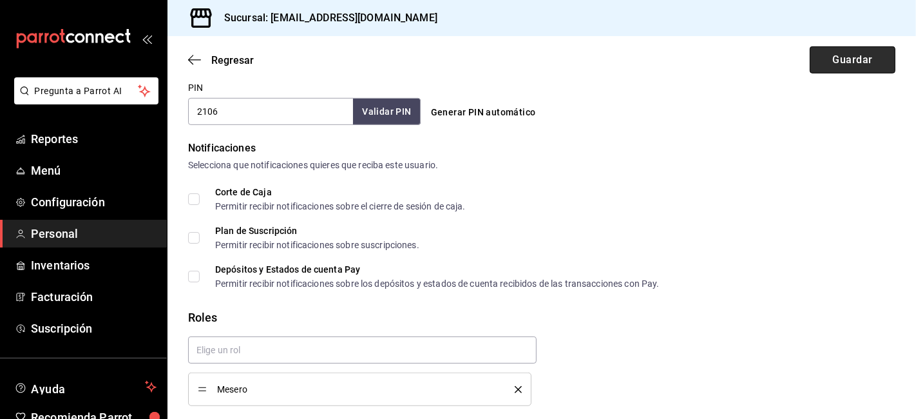
click at [839, 62] on button "Guardar" at bounding box center [853, 59] width 86 height 27
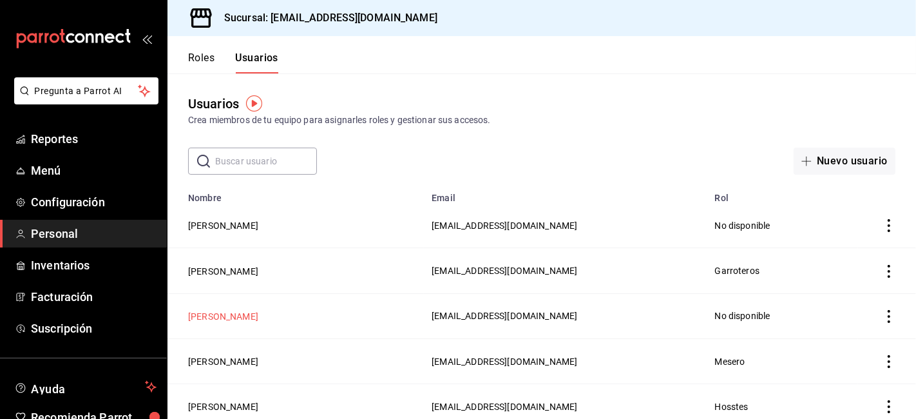
click at [239, 312] on button "[PERSON_NAME]" at bounding box center [223, 316] width 70 height 13
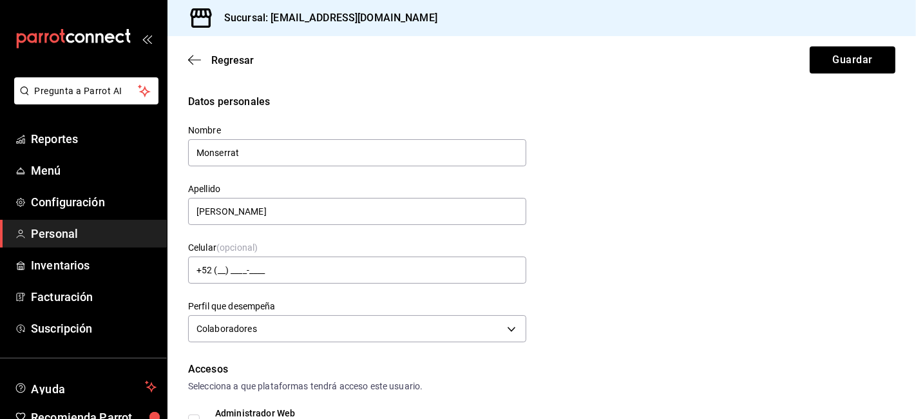
scroll to position [609, 0]
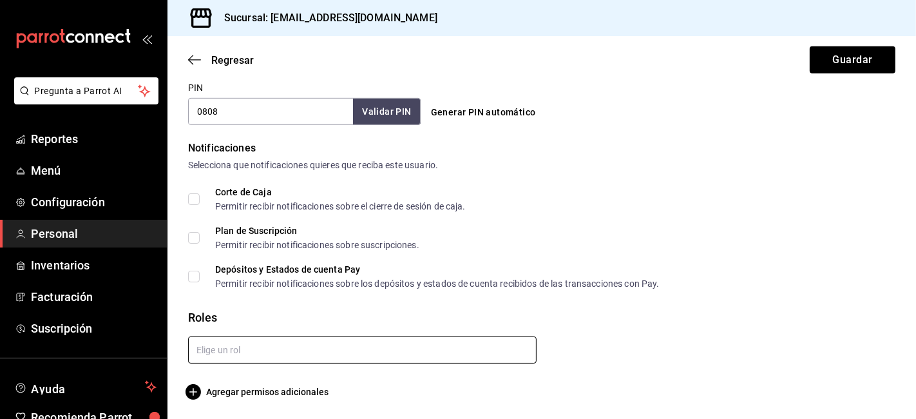
click at [255, 350] on input "text" at bounding box center [362, 349] width 348 height 27
click at [216, 350] on input "text" at bounding box center [362, 349] width 348 height 27
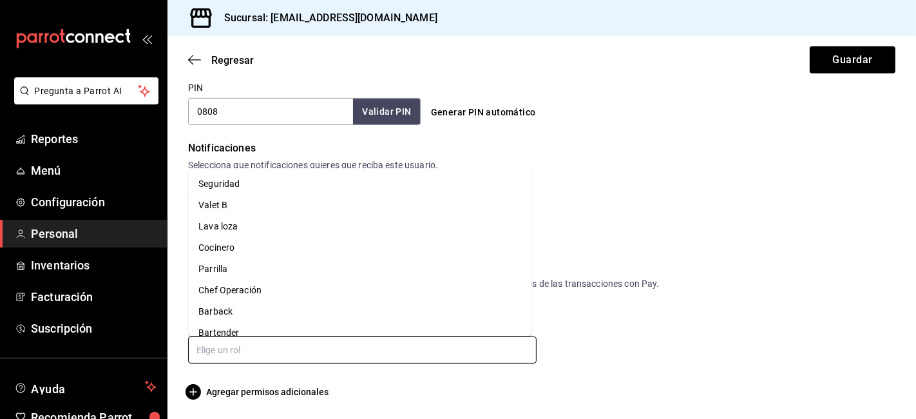
scroll to position [182, 0]
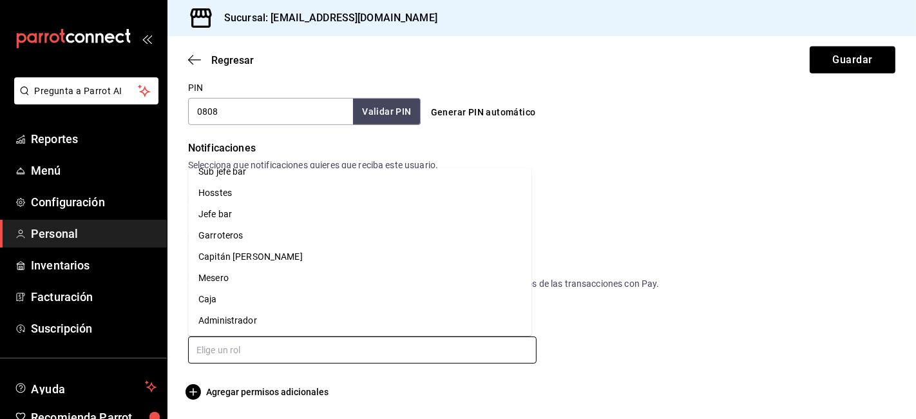
click at [217, 279] on li "Mesero" at bounding box center [359, 277] width 343 height 21
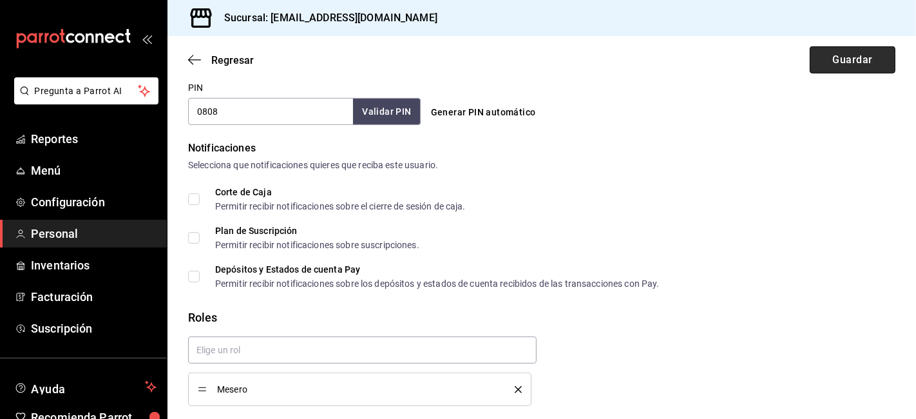
click at [822, 65] on button "Guardar" at bounding box center [853, 59] width 86 height 27
